Goal: Information Seeking & Learning: Learn about a topic

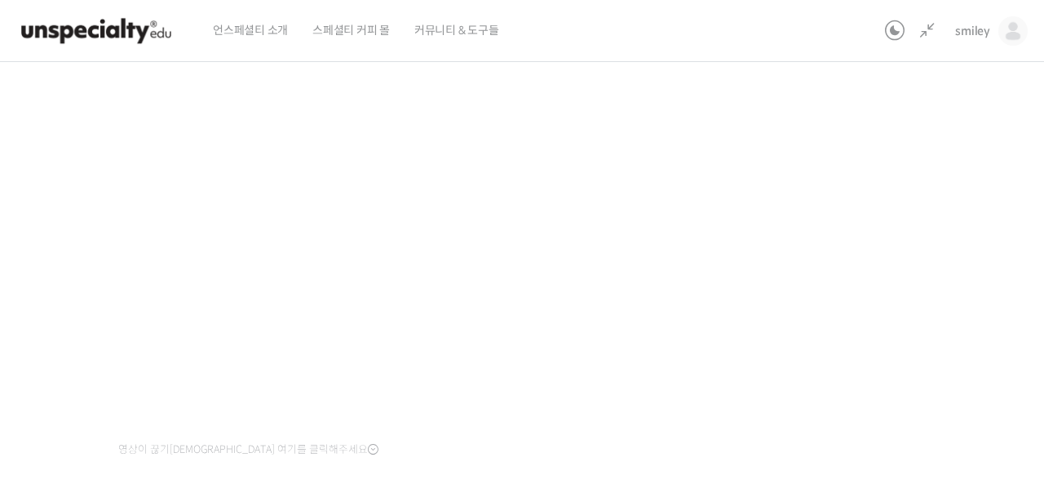
scroll to position [934, 0]
click at [893, 323] on div "기초부터 정확히, 브루잉 국가대표의 브루잉 AtoZ 클래스 11강: 푸어링 – 커피에 맞는 푸어링 방법 진행 중 수업 14 / 23 진행 중 …" at bounding box center [428, 219] width 1085 height 753
click at [841, 381] on div "기초부터 정확히, 브루잉 국가대표의 브루잉 AtoZ 클래스 11강: 푸어링 – 커피에 맞는 푸어링 방법 진행 중 수업 14 / 23 진행 중 …" at bounding box center [428, 248] width 1085 height 753
click at [979, 227] on div "기초부터 정확히, 브루잉 국가대표의 브루잉 AtoZ 클래스 11강: 푸어링 – 커피에 맞는 푸어링 방법 진행 중 수업 14 / 23 진행 중 …" at bounding box center [428, 252] width 1248 height 811
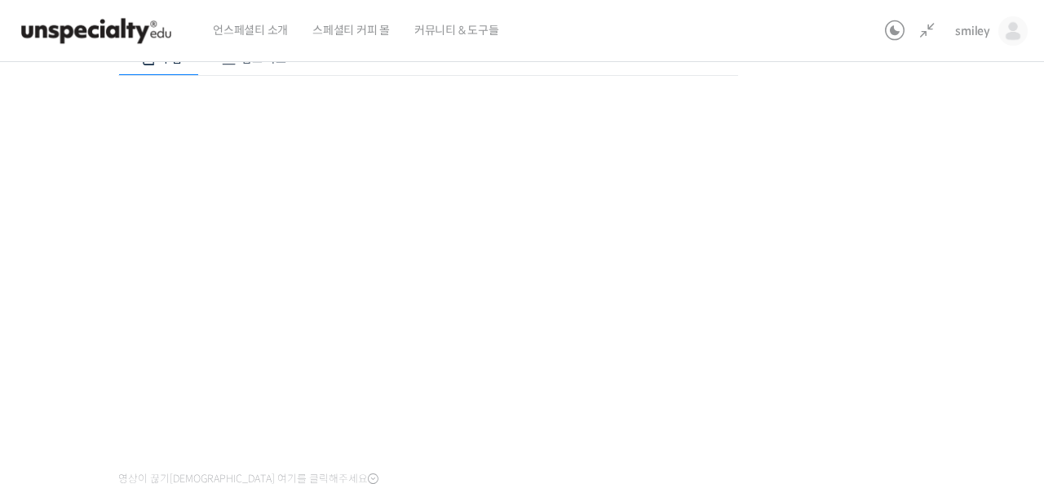
click at [926, 271] on div "기초부터 정확히, 브루잉 국가대표의 브루잉 AtoZ 클래스 11강: 푸어링 – 커피에 맞는 푸어링 방법 진행 중 수업 14 / 23 진행 중 …" at bounding box center [428, 248] width 1085 height 753
click at [877, 245] on div "기초부터 정확히, 브루잉 국가대표의 브루잉 AtoZ 클래스 11강: 푸어링 – 커피에 맞는 푸어링 방법 진행 중 수업 14 / 23 진행 중 …" at bounding box center [428, 248] width 1085 height 753
click at [847, 337] on div "기초부터 정확히, 브루잉 국가대표의 브루잉 AtoZ 클래스 11강: 푸어링 – 커피에 맞는 푸어링 방법 진행 중 수업 14 / 23 진행 중 …" at bounding box center [428, 248] width 1085 height 753
click at [805, 304] on div "기초부터 정확히, 브루잉 국가대표의 브루잉 AtoZ 클래스 11강: 푸어링 – 커피에 맞는 푸어링 방법 진행 중 수업 14 / 23 진행 중 …" at bounding box center [428, 248] width 1085 height 753
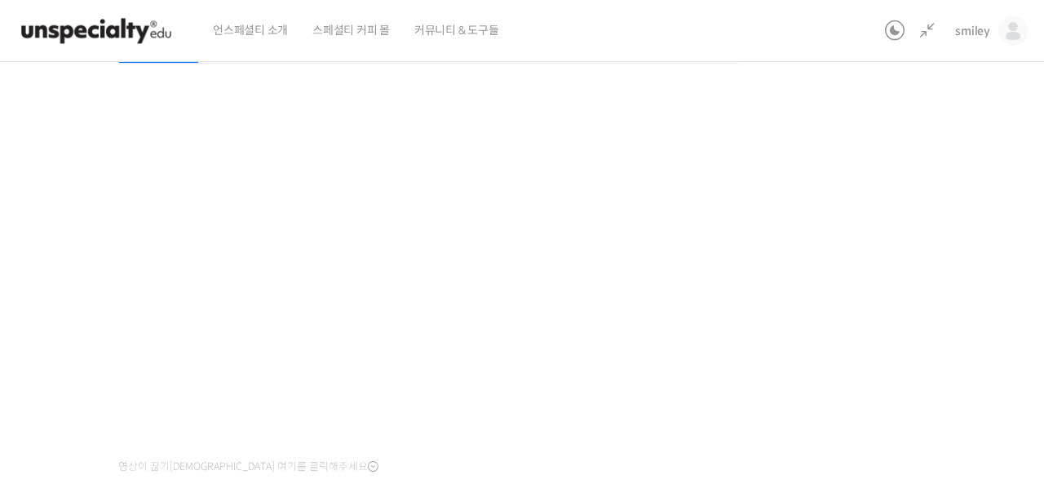
click at [926, 244] on div "기초부터 정확히, 브루잉 국가대표의 브루잉 AtoZ 클래스 11강: 푸어링 – 커피에 맞는 푸어링 방법 진행 중 수업 14 / 23 진행 중 …" at bounding box center [428, 236] width 1085 height 753
click at [922, 246] on div "기초부터 정확히, 브루잉 국가대표의 브루잉 AtoZ 클래스 11강: 푸어링 – 커피에 맞는 푸어링 방법 진행 중 수업 14 / 23 진행 중 …" at bounding box center [428, 236] width 1085 height 753
click at [860, 360] on div "기초부터 정확히, 브루잉 국가대표의 브루잉 AtoZ 클래스 11강: 푸어링 – 커피에 맞는 푸어링 방법 진행 중 수업 14 / 23 진행 중 …" at bounding box center [428, 236] width 1085 height 753
click at [896, 316] on div "기초부터 정확히, 브루잉 국가대표의 브루잉 AtoZ 클래스 11강: 푸어링 – 커피에 맞는 푸어링 방법 진행 중 수업 14 / 23 진행 중 …" at bounding box center [428, 236] width 1085 height 753
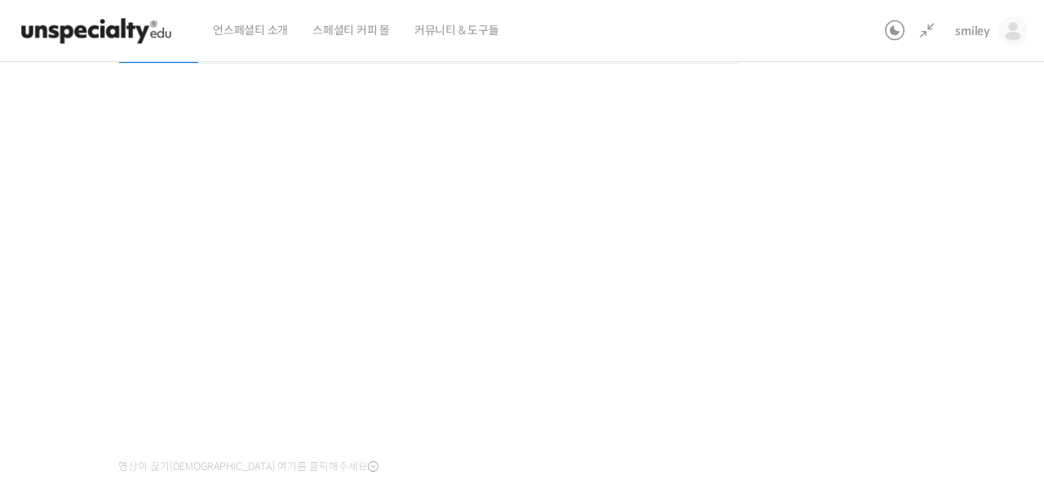
click at [895, 316] on div "기초부터 정확히, 브루잉 국가대표의 브루잉 AtoZ 클래스 11강: 푸어링 – 커피에 맞는 푸어링 방법 진행 중 수업 14 / 23 진행 중 …" at bounding box center [428, 236] width 1085 height 753
click at [877, 327] on div "기초부터 정확히, 브루잉 국가대표의 브루잉 AtoZ 클래스 11강: 푸어링 – 커피에 맞는 푸어링 방법 진행 중 수업 14 / 23 진행 중 …" at bounding box center [428, 236] width 1085 height 753
click at [876, 327] on div "기초부터 정확히, 브루잉 국가대표의 브루잉 AtoZ 클래스 11강: 푸어링 – 커피에 맞는 푸어링 방법 진행 중 수업 14 / 23 진행 중 …" at bounding box center [428, 236] width 1085 height 753
click at [809, 380] on div "기초부터 정확히, 브루잉 국가대표의 브루잉 AtoZ 클래스 11강: 푸어링 – 커피에 맞는 푸어링 방법 진행 중 수업 14 / 23 진행 중 …" at bounding box center [428, 236] width 1085 height 753
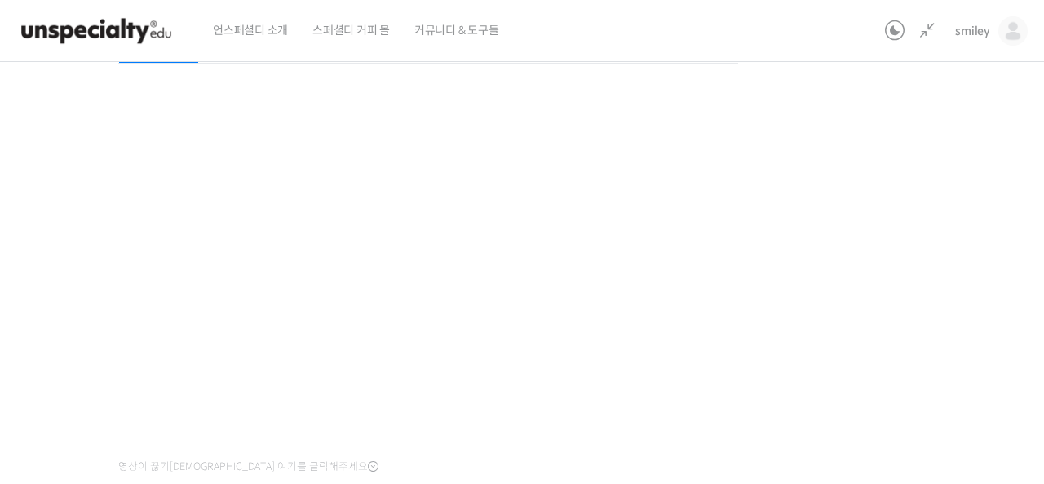
click at [809, 380] on div "기초부터 정확히, 브루잉 국가대표의 브루잉 AtoZ 클래스 11강: 푸어링 – 커피에 맞는 푸어링 방법 진행 중 수업 14 / 23 진행 중 …" at bounding box center [428, 236] width 1085 height 753
click at [810, 384] on div "기초부터 정확히, 브루잉 국가대표의 브루잉 AtoZ 클래스 11강: 푸어링 – 커피에 맞는 푸어링 방법 진행 중 수업 14 / 23 진행 중 …" at bounding box center [428, 236] width 1085 height 753
click at [795, 360] on div "기초부터 정확히, 브루잉 국가대표의 브루잉 AtoZ 클래스 11강: 푸어링 – 커피에 맞는 푸어링 방법 진행 중 수업 14 / 23 진행 중 …" at bounding box center [428, 236] width 1085 height 753
click at [797, 365] on div "기초부터 정확히, 브루잉 국가대표의 브루잉 AtoZ 클래스 11강: 푸어링 – 커피에 맞는 푸어링 방법 진행 중 수업 14 / 23 진행 중 …" at bounding box center [428, 236] width 1085 height 753
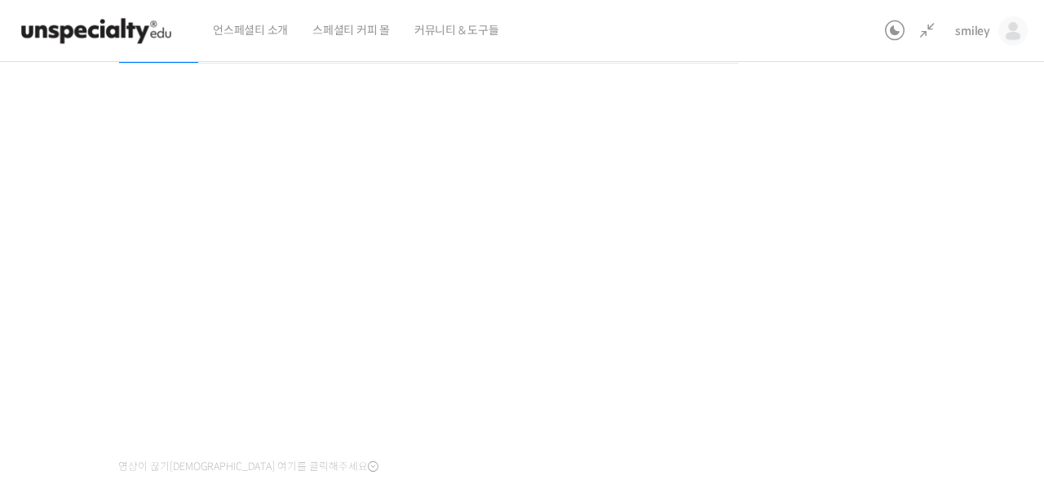
click at [863, 323] on div "기초부터 정확히, 브루잉 국가대표의 브루잉 AtoZ 클래스 11강: 푸어링 – 커피에 맞는 푸어링 방법 진행 중 수업 14 / 23 진행 중 …" at bounding box center [428, 236] width 1085 height 753
click at [857, 325] on div "기초부터 정확히, 브루잉 국가대표의 브루잉 AtoZ 클래스 11강: 푸어링 – 커피에 맞는 푸어링 방법 진행 중 수업 14 / 23 진행 중 …" at bounding box center [428, 236] width 1085 height 753
click at [822, 327] on div "기초부터 정확히, 브루잉 국가대표의 브루잉 AtoZ 클래스 11강: 푸어링 – 커피에 맞는 푸어링 방법 진행 중 수업 14 / 23 진행 중 …" at bounding box center [428, 236] width 1085 height 753
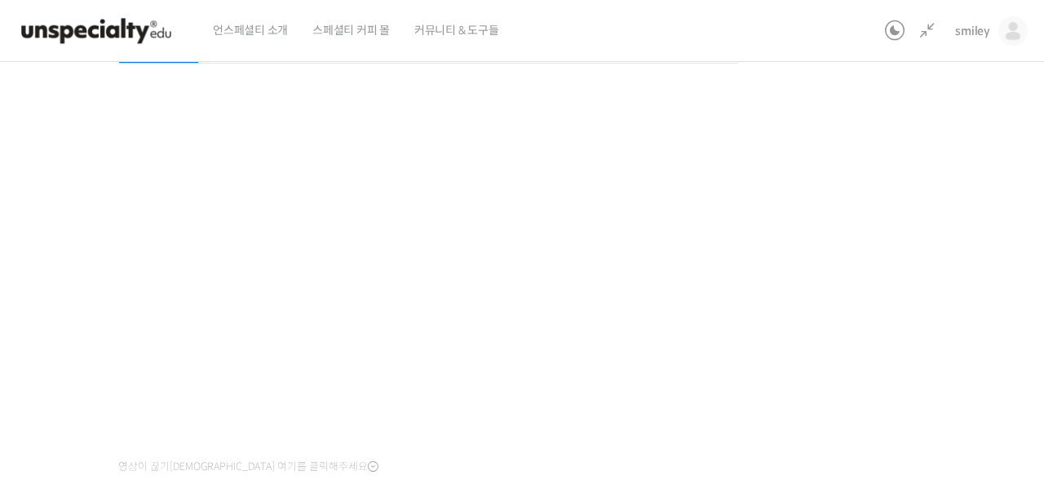
click at [822, 327] on div "기초부터 정확히, 브루잉 국가대표의 브루잉 AtoZ 클래스 11강: 푸어링 – 커피에 맞는 푸어링 방법 진행 중 수업 14 / 23 진행 중 …" at bounding box center [428, 236] width 1085 height 753
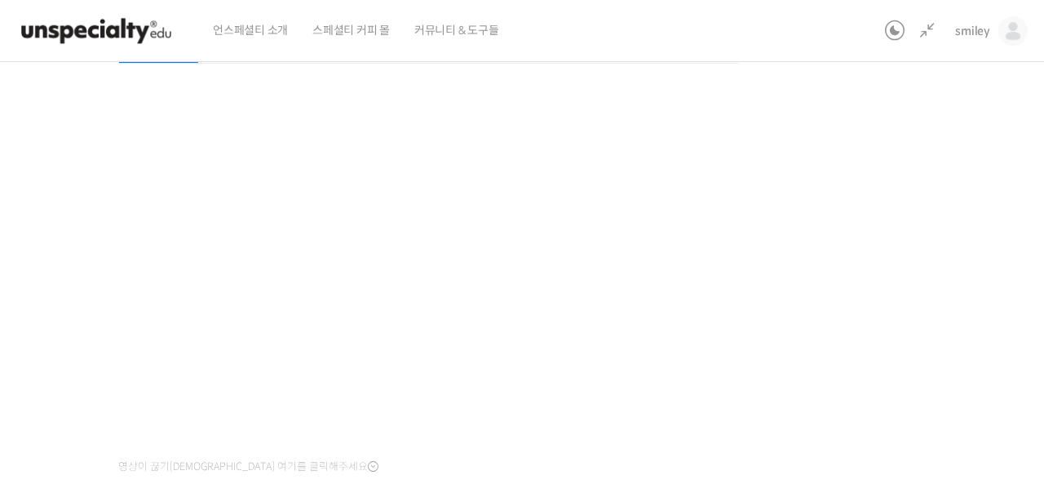
click at [875, 272] on div "기초부터 정확히, 브루잉 국가대표의 브루잉 AtoZ 클래스 11강: 푸어링 – 커피에 맞는 푸어링 방법 진행 중 수업 14 / 23 진행 중 …" at bounding box center [428, 236] width 1085 height 753
click at [902, 201] on div "기초부터 정확히, 브루잉 국가대표의 브루잉 AtoZ 클래스 11강: 푸어링 – 커피에 맞는 푸어링 방법 진행 중 수업 14 / 23 진행 중 …" at bounding box center [428, 236] width 1085 height 753
click at [867, 286] on div "기초부터 정확히, 브루잉 국가대표의 브루잉 AtoZ 클래스 11강: 푸어링 – 커피에 맞는 푸어링 방법 진행 중 수업 14 / 23 진행 중 …" at bounding box center [428, 236] width 1085 height 753
click at [869, 184] on div "기초부터 정확히, 브루잉 국가대표의 브루잉 AtoZ 클래스 11강: 푸어링 – 커피에 맞는 푸어링 방법 진행 중 수업 14 / 23 진행 중 …" at bounding box center [428, 236] width 1085 height 753
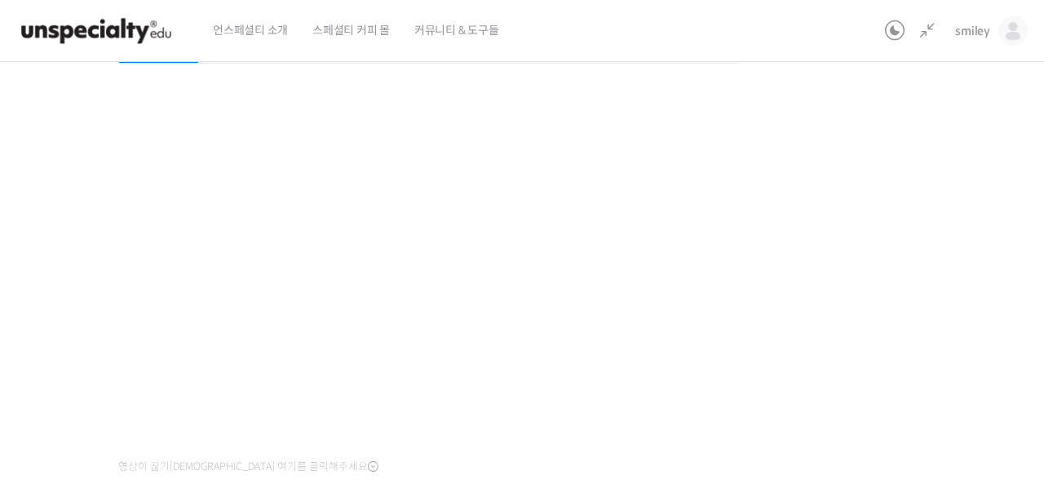
click at [814, 265] on div "기초부터 정확히, 브루잉 국가대표의 브루잉 AtoZ 클래스 11강: 푸어링 – 커피에 맞는 푸어링 방법 진행 중 수업 14 / 23 진행 중 …" at bounding box center [428, 236] width 1085 height 753
click at [796, 413] on div "기초부터 정확히, 브루잉 국가대표의 브루잉 AtoZ 클래스 11강: 푸어링 – 커피에 맞는 푸어링 방법 진행 중 수업 14 / 23 진행 중 …" at bounding box center [428, 236] width 1085 height 753
click at [887, 232] on div "기초부터 정확히, 브루잉 국가대표의 브루잉 AtoZ 클래스 11강: 푸어링 – 커피에 맞는 푸어링 방법 진행 중 수업 14 / 23 진행 중 …" at bounding box center [428, 236] width 1085 height 753
click at [783, 333] on div "기초부터 정확히, 브루잉 국가대표의 브루잉 AtoZ 클래스 11강: 푸어링 – 커피에 맞는 푸어링 방법 진행 중 수업 14 / 23 진행 중 …" at bounding box center [428, 236] width 1085 height 753
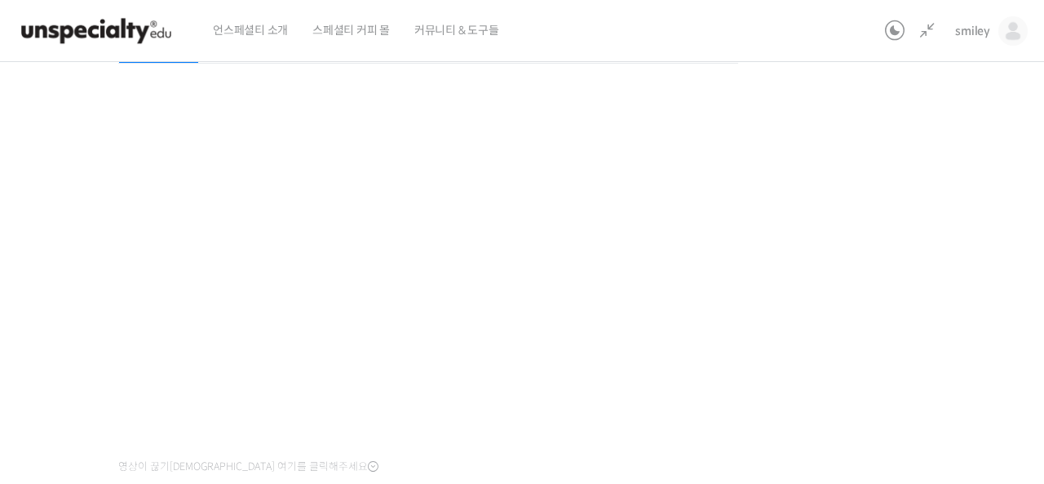
click at [783, 333] on div "기초부터 정확히, 브루잉 국가대표의 브루잉 AtoZ 클래스 11강: 푸어링 – 커피에 맞는 푸어링 방법 진행 중 수업 14 / 23 진행 중 …" at bounding box center [428, 236] width 1085 height 753
click at [875, 311] on div "기초부터 정확히, 브루잉 국가대표의 브루잉 AtoZ 클래스 11강: 푸어링 – 커피에 맞는 푸어링 방법 진행 중 수업 14 / 23 진행 중 …" at bounding box center [428, 236] width 1085 height 753
click at [833, 373] on div "기초부터 정확히, 브루잉 국가대표의 브루잉 AtoZ 클래스 11강: 푸어링 – 커피에 맞는 푸어링 방법 진행 중 수업 14 / 23 진행 중 …" at bounding box center [428, 236] width 1085 height 753
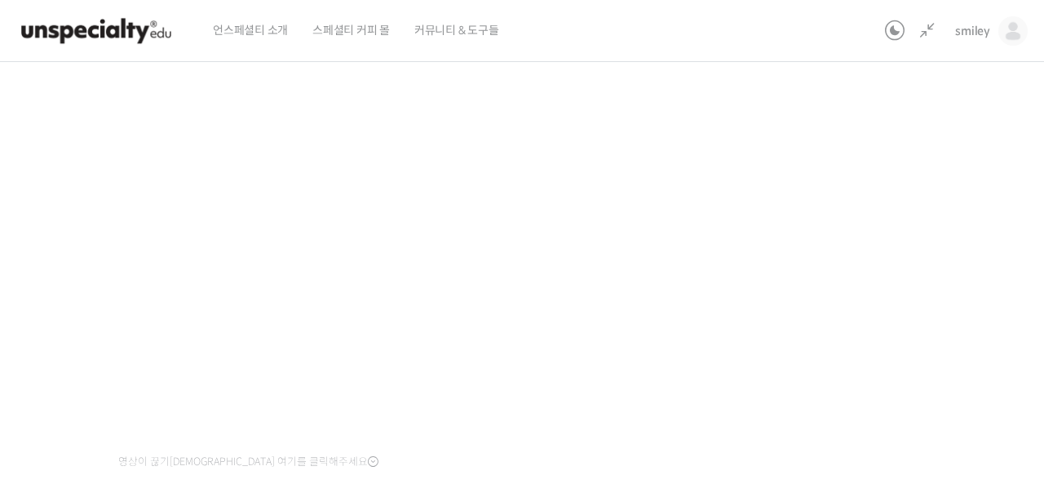
scroll to position [219, 0]
click at [853, 200] on div "기초부터 정확히, 브루잉 국가대표의 브루잉 AtoZ 클래스 11강: 푸어링 – 커피에 맞는 푸어링 방법 진행 중 수업 14 / 23 진행 중 …" at bounding box center [428, 230] width 1085 height 753
click at [833, 213] on div "기초부터 정확히, 브루잉 국가대표의 브루잉 AtoZ 클래스 11강: 푸어링 – 커피에 맞는 푸어링 방법 진행 중 수업 14 / 23 진행 중 …" at bounding box center [428, 230] width 1085 height 753
click at [885, 264] on div "기초부터 정확히, 브루잉 국가대표의 브루잉 AtoZ 클래스 11강: 푸어링 – 커피에 맞는 푸어링 방법 진행 중 수업 14 / 23 진행 중 …" at bounding box center [428, 230] width 1085 height 753
click at [813, 311] on div "기초부터 정확히, 브루잉 국가대표의 브루잉 AtoZ 클래스 11강: 푸어링 – 커피에 맞는 푸어링 방법 진행 중 수업 14 / 23 진행 중 …" at bounding box center [428, 230] width 1085 height 753
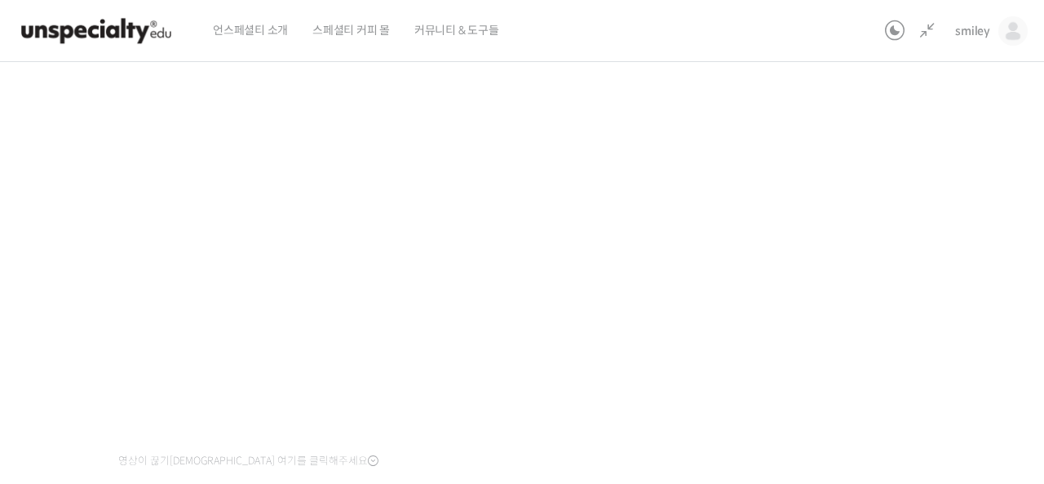
click at [875, 252] on div "기초부터 정확히, 브루잉 국가대표의 브루잉 AtoZ 클래스 11강: 푸어링 – 커피에 맞는 푸어링 방법 진행 중 수업 14 / 23 진행 중 …" at bounding box center [428, 230] width 1085 height 753
click at [841, 228] on div "기초부터 정확히, 브루잉 국가대표의 브루잉 AtoZ 클래스 11강: 푸어링 – 커피에 맞는 푸어링 방법 진행 중 수업 14 / 23 진행 중 …" at bounding box center [428, 230] width 1085 height 753
click at [832, 268] on div "기초부터 정확히, 브루잉 국가대표의 브루잉 AtoZ 클래스 11강: 푸어링 – 커피에 맞는 푸어링 방법 진행 중 수업 14 / 23 진행 중 …" at bounding box center [428, 230] width 1085 height 753
click at [808, 287] on div "기초부터 정확히, 브루잉 국가대표의 브루잉 AtoZ 클래스 11강: 푸어링 – 커피에 맞는 푸어링 방법 진행 중 수업 14 / 23 진행 중 …" at bounding box center [428, 230] width 1085 height 753
click at [802, 243] on div "기초부터 정확히, 브루잉 국가대표의 브루잉 AtoZ 클래스 11강: 푸어링 – 커피에 맞는 푸어링 방법 진행 중 수업 14 / 23 진행 중 …" at bounding box center [428, 230] width 1085 height 753
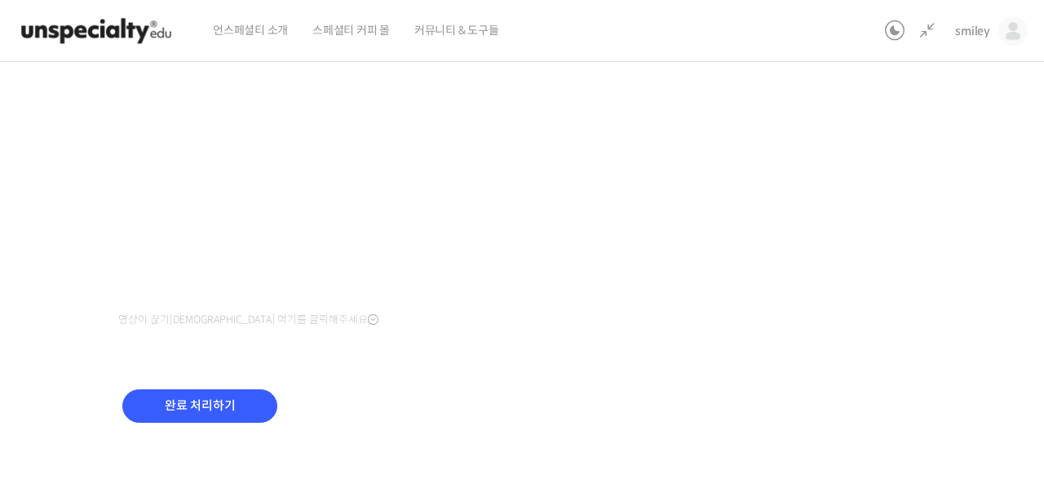
scroll to position [374, 0]
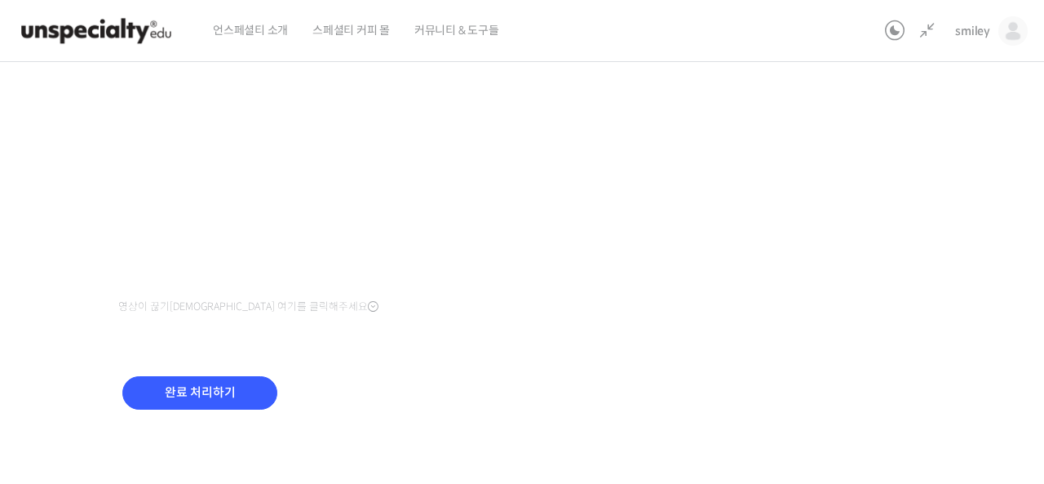
click at [756, 208] on div "기초부터 정확히, 브루잉 국가대표의 브루잉 AtoZ 클래스 11강: 푸어링 – 커피에 맞는 푸어링 방법 진행 중 수업 14 / 23 진행 중 …" at bounding box center [428, 76] width 1085 height 753
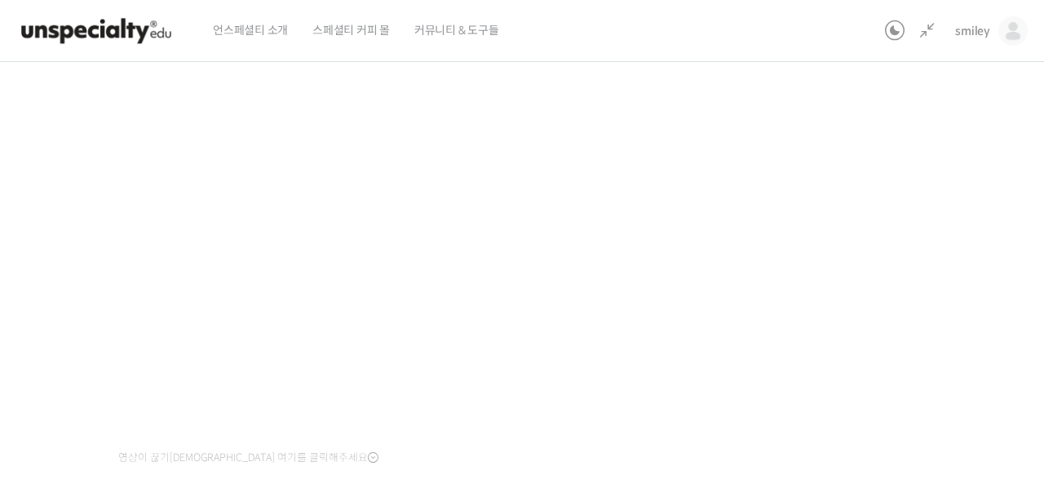
scroll to position [216, 0]
click at [812, 387] on div "기초부터 정확히, 브루잉 국가대표의 브루잉 AtoZ 클래스 11강: 푸어링 – 커피에 맞는 푸어링 방법 진행 중 수업 14 / 23 진행 중 …" at bounding box center [428, 233] width 1085 height 753
click at [887, 321] on div "기초부터 정확히, 브루잉 국가대표의 브루잉 AtoZ 클래스 11강: 푸어링 – 커피에 맞는 푸어링 방법 진행 중 수업 14 / 23 진행 중 …" at bounding box center [428, 233] width 1085 height 753
click at [900, 317] on div "기초부터 정확히, 브루잉 국가대표의 브루잉 AtoZ 클래스 11강: 푸어링 – 커피에 맞는 푸어링 방법 진행 중 수업 14 / 23 진행 중 …" at bounding box center [428, 233] width 1085 height 753
click at [849, 283] on div "기초부터 정확히, 브루잉 국가대표의 브루잉 AtoZ 클래스 11강: 푸어링 – 커피에 맞는 푸어링 방법 진행 중 수업 14 / 23 진행 중 …" at bounding box center [428, 233] width 1085 height 753
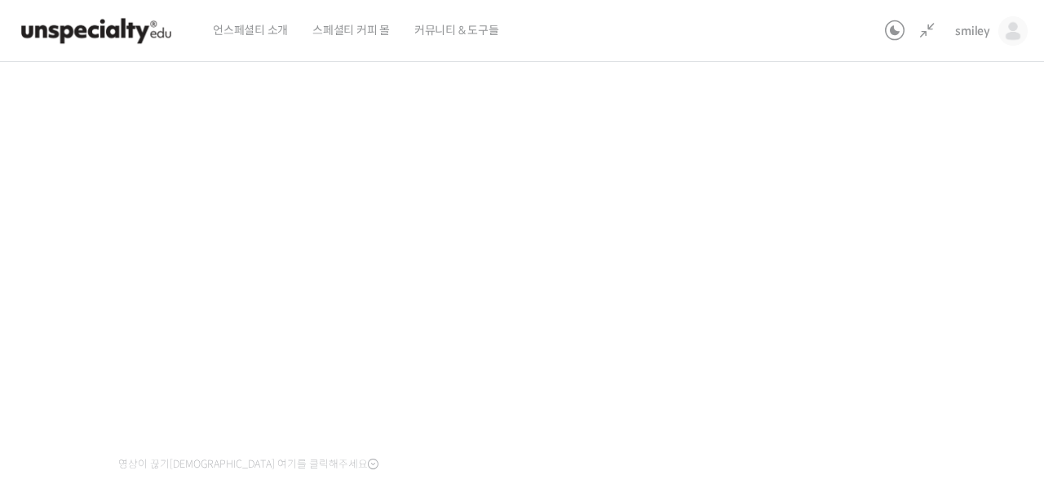
click at [849, 283] on div "기초부터 정확히, 브루잉 국가대표의 브루잉 AtoZ 클래스 11강: 푸어링 – 커피에 맞는 푸어링 방법 진행 중 수업 14 / 23 진행 중 …" at bounding box center [428, 233] width 1085 height 753
click at [852, 298] on div "기초부터 정확히, 브루잉 국가대표의 브루잉 AtoZ 클래스 11강: 푸어링 – 커피에 맞는 푸어링 방법 진행 중 수업 14 / 23 진행 중 …" at bounding box center [428, 233] width 1085 height 753
click at [848, 291] on div "기초부터 정확히, 브루잉 국가대표의 브루잉 AtoZ 클래스 11강: 푸어링 – 커피에 맞는 푸어링 방법 진행 중 수업 14 / 23 진행 중 …" at bounding box center [428, 233] width 1085 height 753
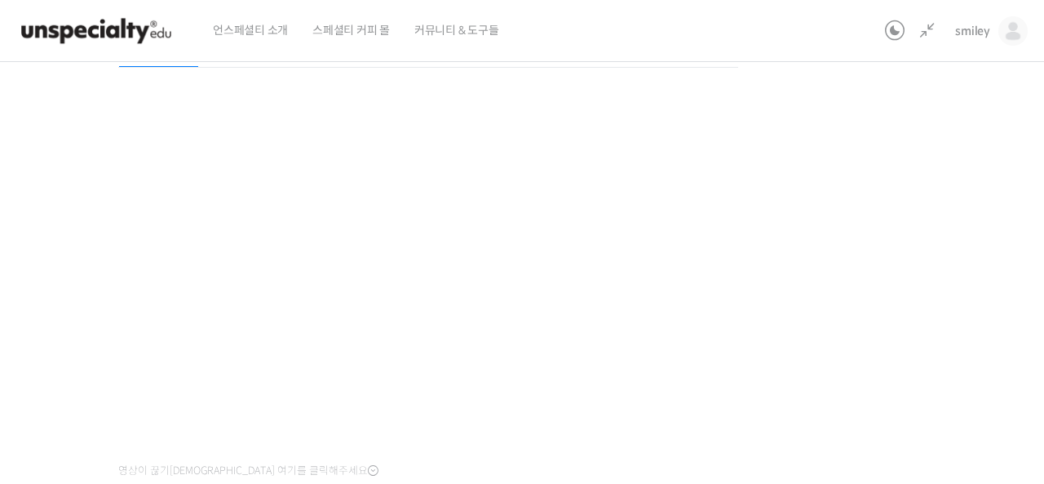
scroll to position [214, 0]
click at [873, 290] on div "기초부터 정확히, 브루잉 국가대표의 브루잉 AtoZ 클래스 11강: 푸어링 – 커피에 맞는 푸어링 방법 진행 중 수업 14 / 23 진행 중 …" at bounding box center [428, 236] width 1085 height 753
click at [891, 361] on div "기초부터 정확히, 브루잉 국가대표의 브루잉 AtoZ 클래스 11강: 푸어링 – 커피에 맞는 푸어링 방법 진행 중 수업 14 / 23 진행 중 …" at bounding box center [428, 236] width 1085 height 753
click at [830, 320] on div "기초부터 정확히, 브루잉 국가대표의 브루잉 AtoZ 클래스 11강: 푸어링 – 커피에 맞는 푸어링 방법 진행 중 수업 14 / 23 진행 중 …" at bounding box center [428, 236] width 1085 height 753
